Goal: Task Accomplishment & Management: Use online tool/utility

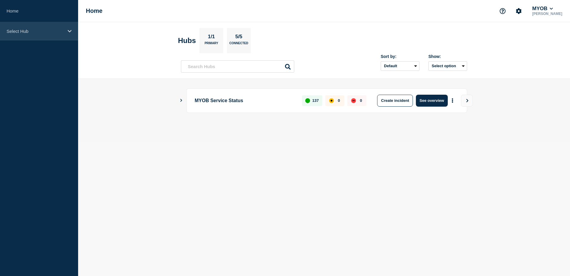
click at [45, 30] on p "Select Hub" at bounding box center [35, 31] width 57 height 5
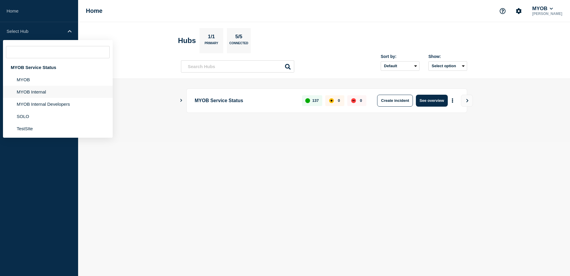
click at [36, 89] on li "MYOB Internal" at bounding box center [58, 92] width 110 height 12
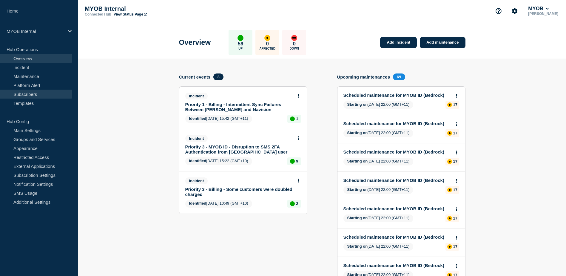
click at [35, 92] on link "Subscribers" at bounding box center [36, 93] width 72 height 9
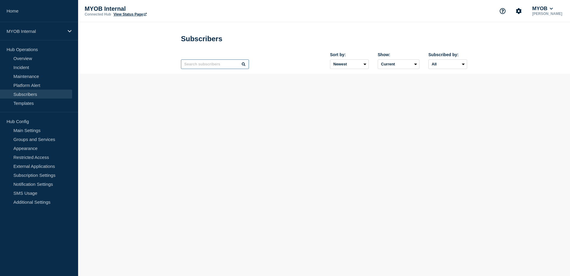
click at [215, 67] on input "text" at bounding box center [215, 64] width 68 height 10
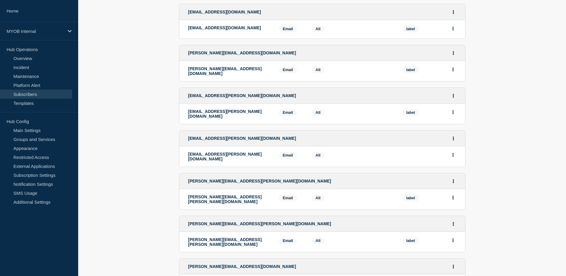
scroll to position [30, 0]
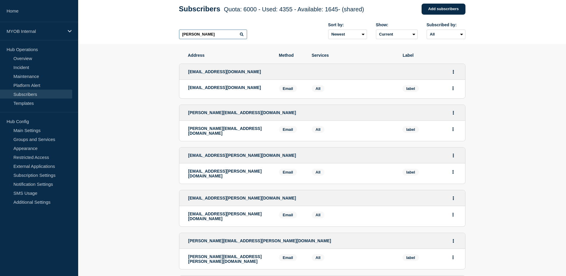
drag, startPoint x: 213, startPoint y: 37, endPoint x: 164, endPoint y: 33, distance: 48.7
click at [164, 33] on header "Subscribers Quota: 6000 - Used: 4355 - Available: 1645 - (shared) Quota Used Av…" at bounding box center [322, 18] width 488 height 52
paste input "[EMAIL_ADDRESS][PERSON_NAME][DOMAIN_NAME]"
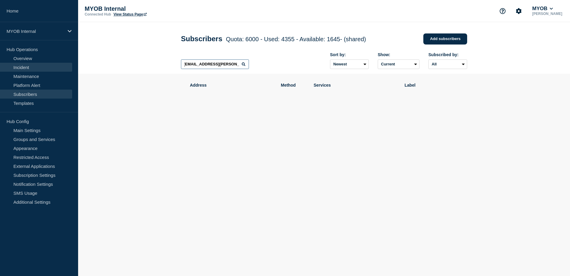
type input "[EMAIL_ADDRESS][PERSON_NAME][DOMAIN_NAME]"
click at [31, 67] on link "Incident" at bounding box center [36, 67] width 72 height 9
